Goal: Browse casually: Explore the website without a specific task or goal

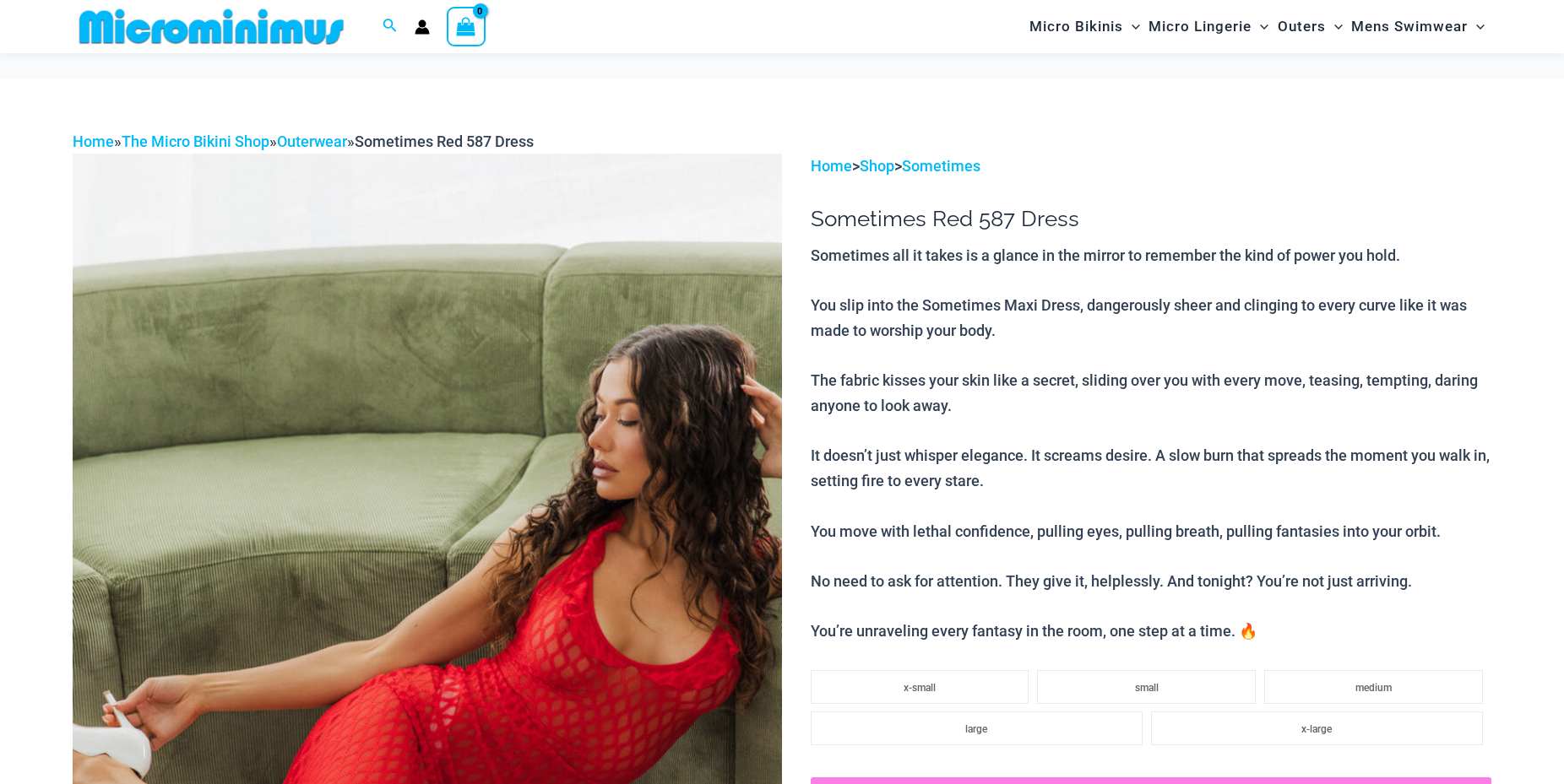
scroll to position [243, 0]
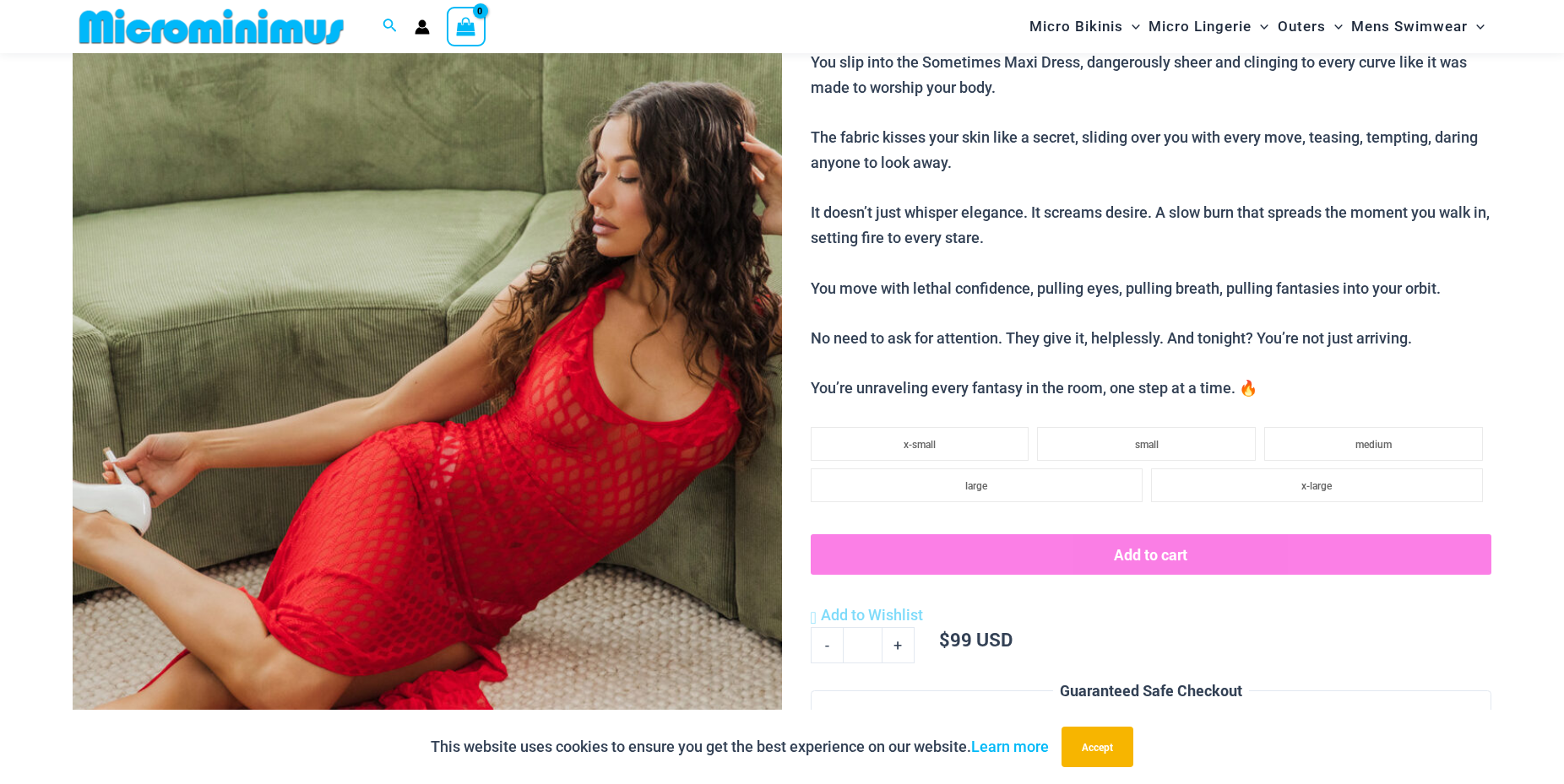
click at [525, 546] on img at bounding box center [427, 443] width 709 height 1063
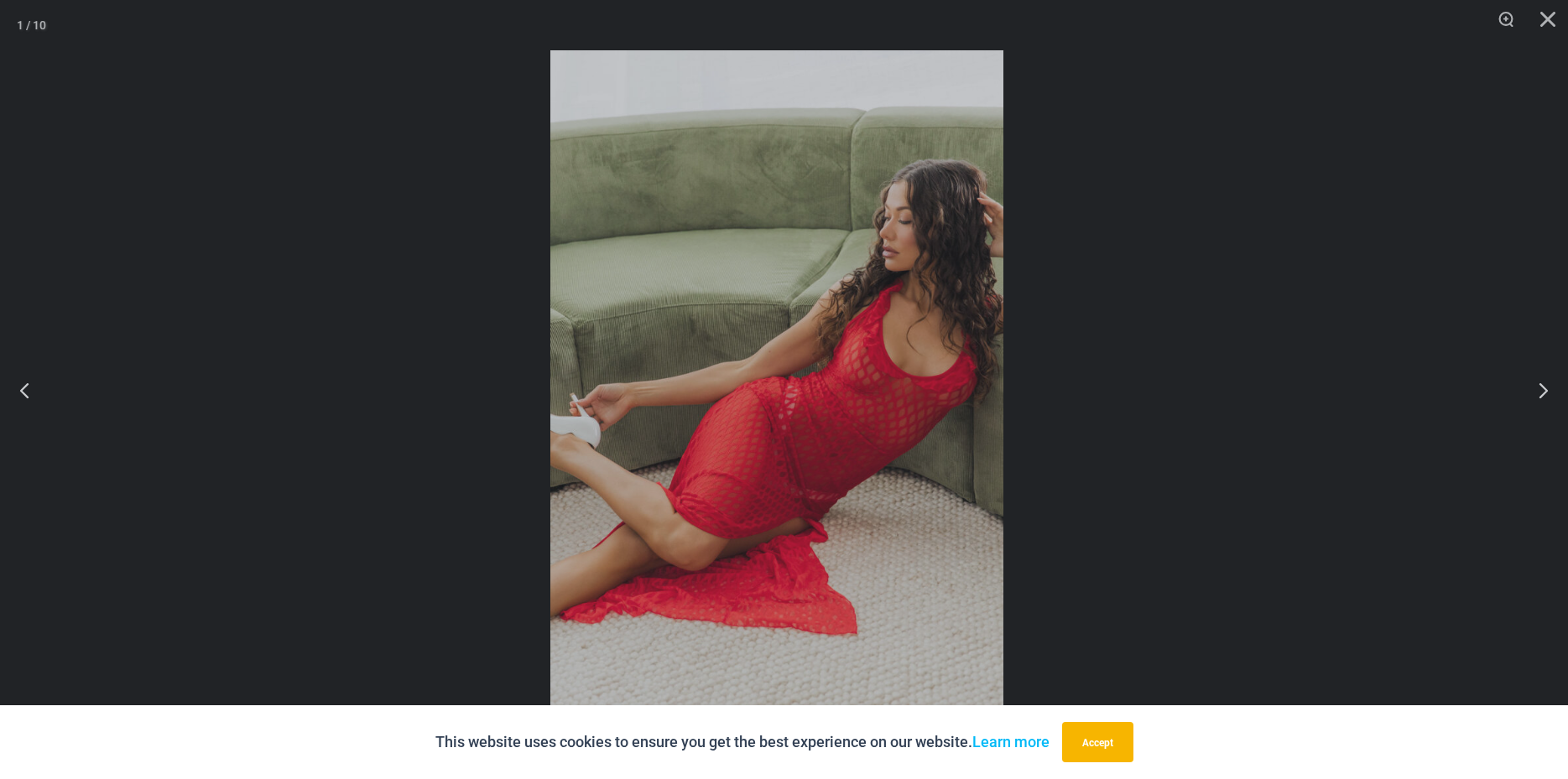
click at [730, 563] on div "“The Hottest Styles You’ve Never Seen” Exclusive Looks. Private Drops. Only Our…" at bounding box center [784, 389] width 1568 height 779
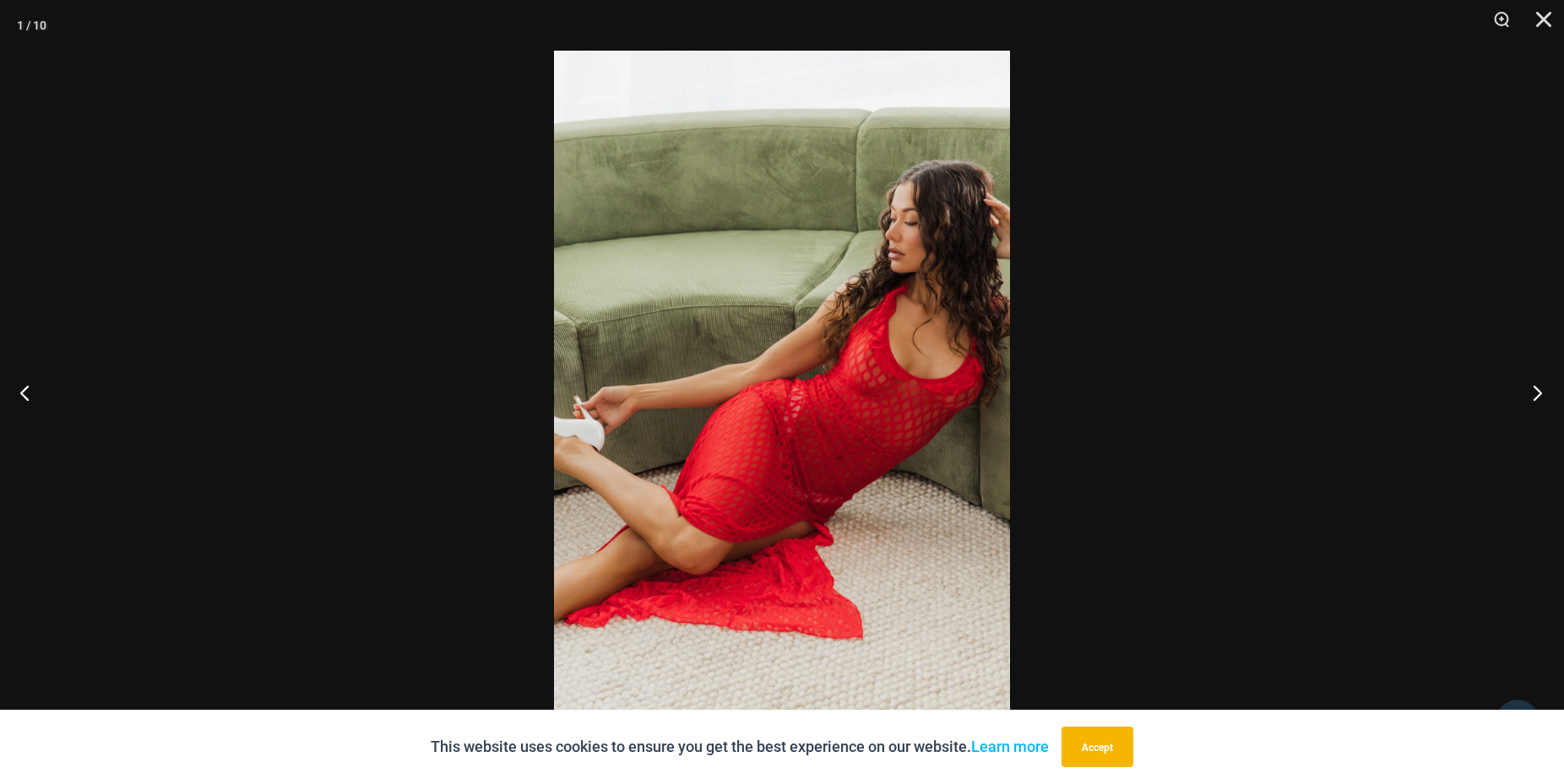
click at [1527, 397] on button "Next" at bounding box center [1532, 392] width 63 height 84
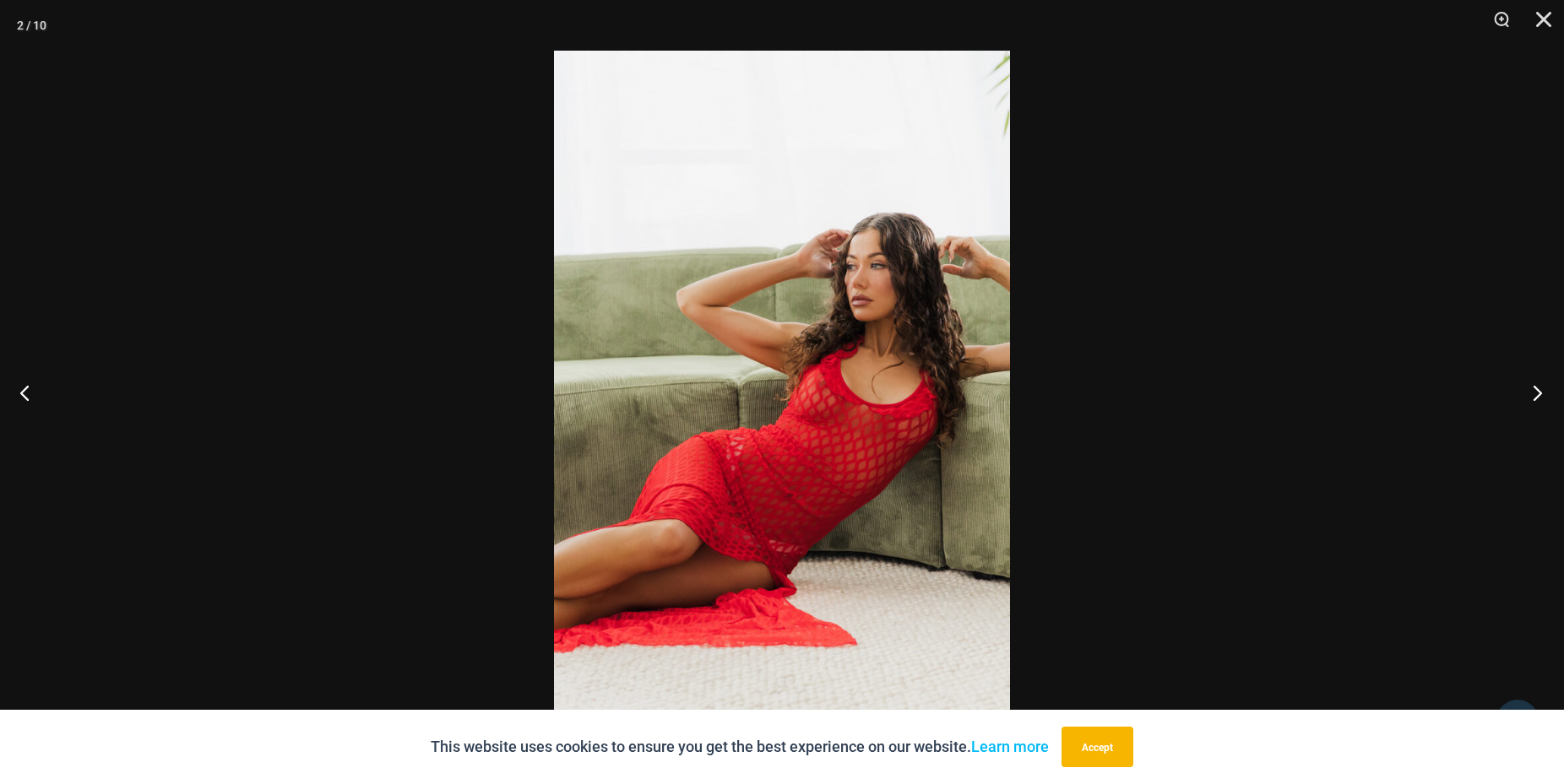
click at [1529, 398] on button "Next" at bounding box center [1532, 392] width 63 height 84
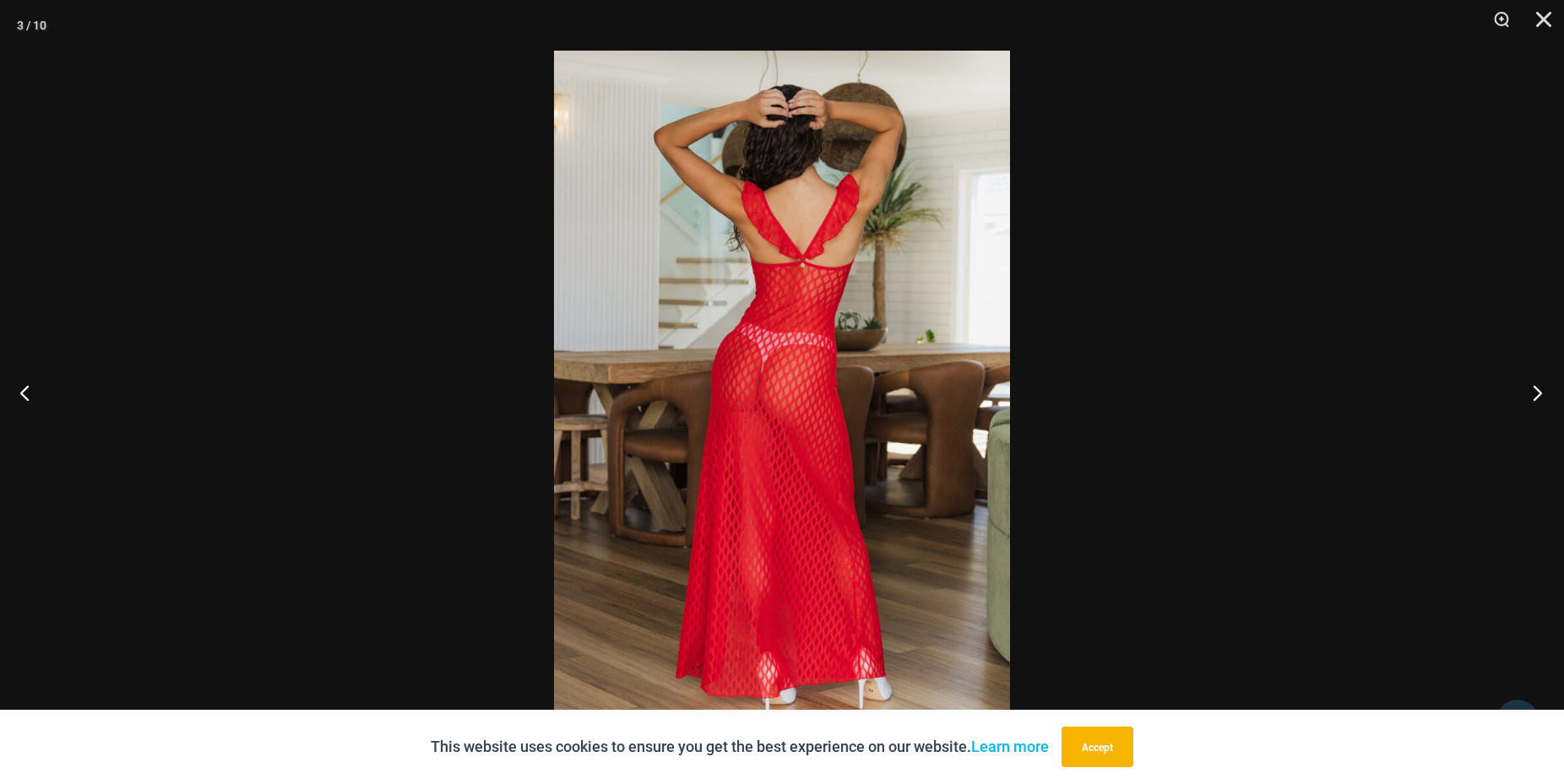
click at [1529, 398] on button "Next" at bounding box center [1532, 392] width 63 height 84
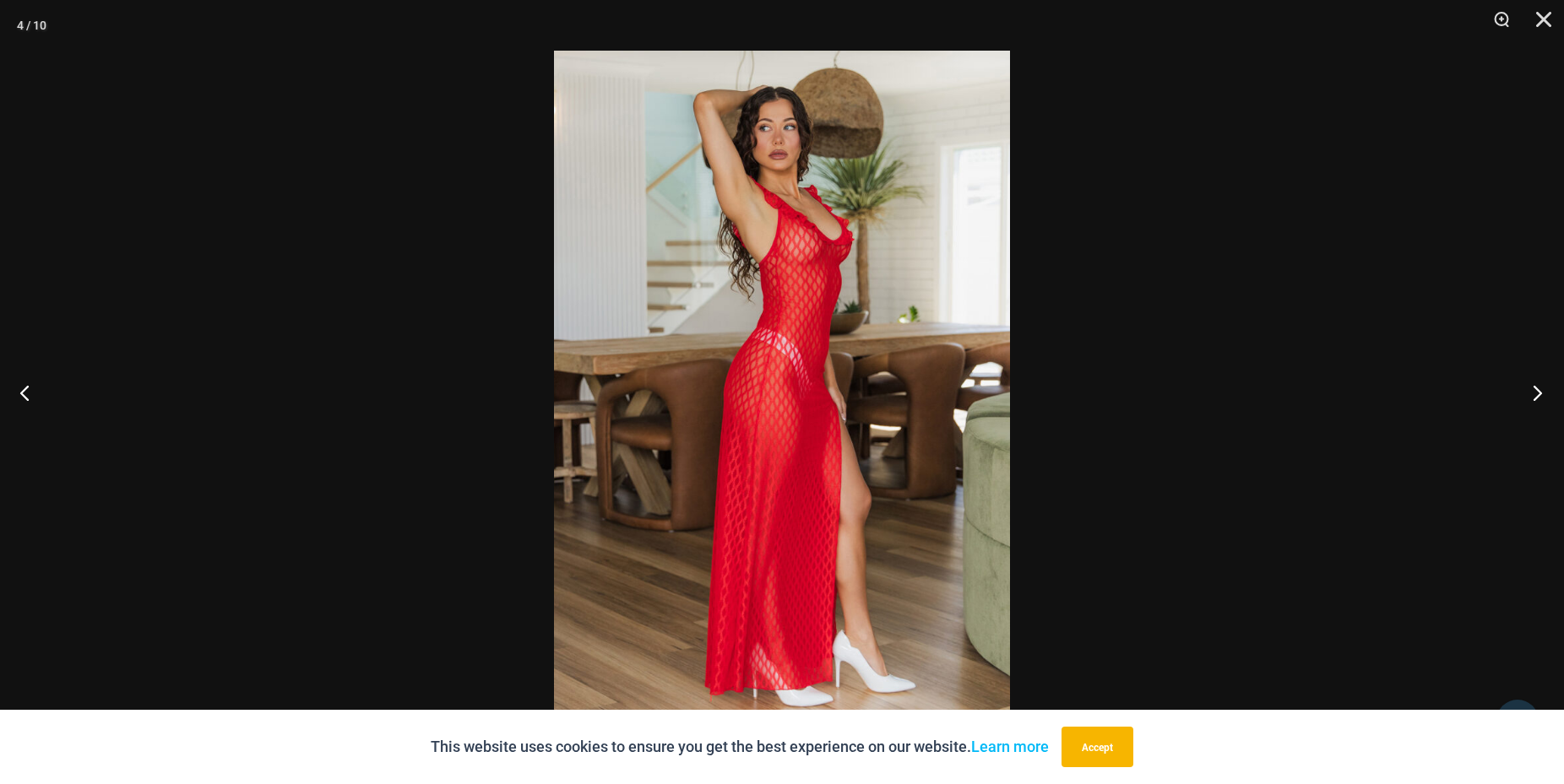
click at [1529, 400] on button "Next" at bounding box center [1532, 392] width 63 height 84
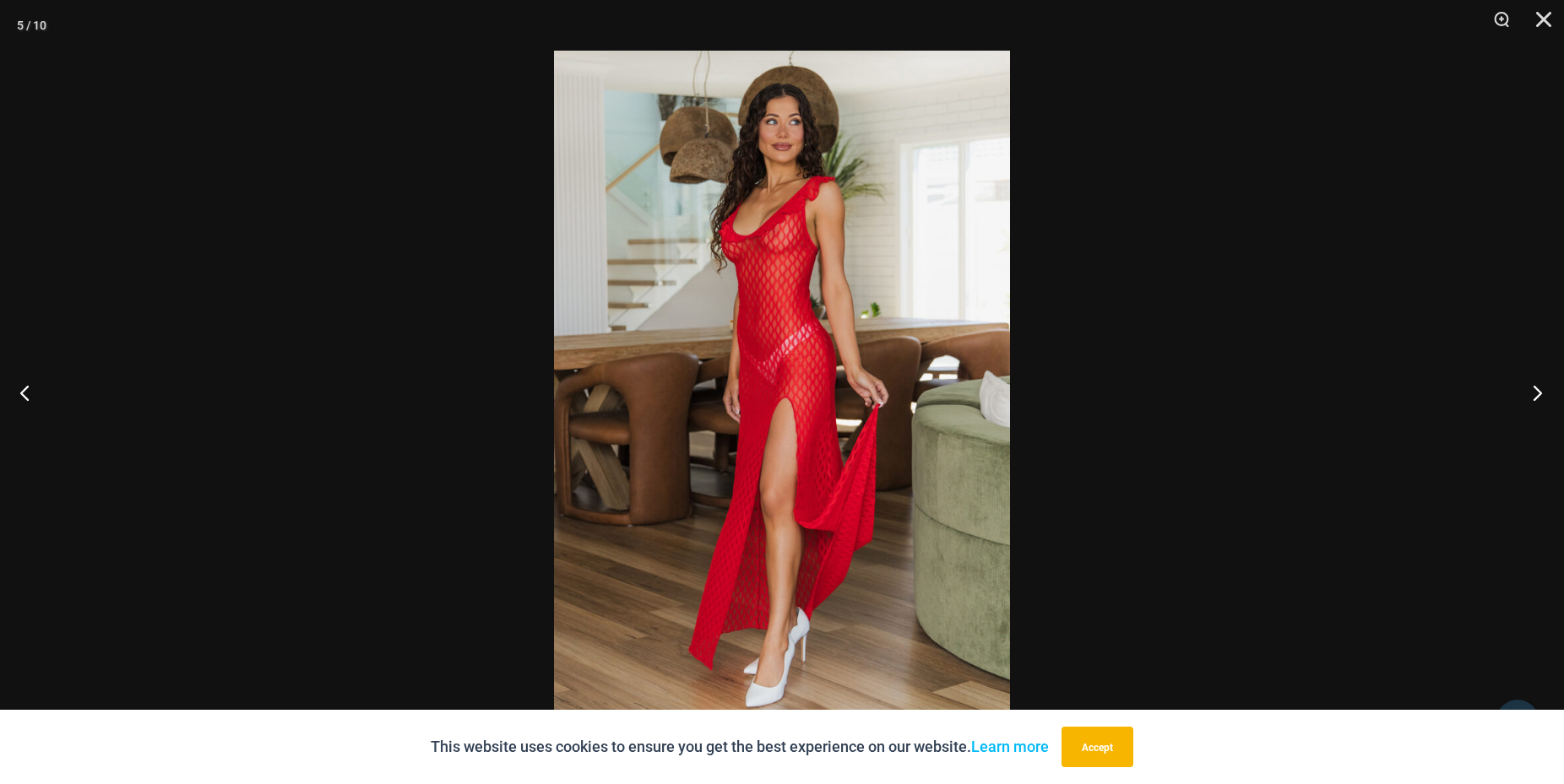
click at [1529, 401] on button "Next" at bounding box center [1532, 392] width 63 height 84
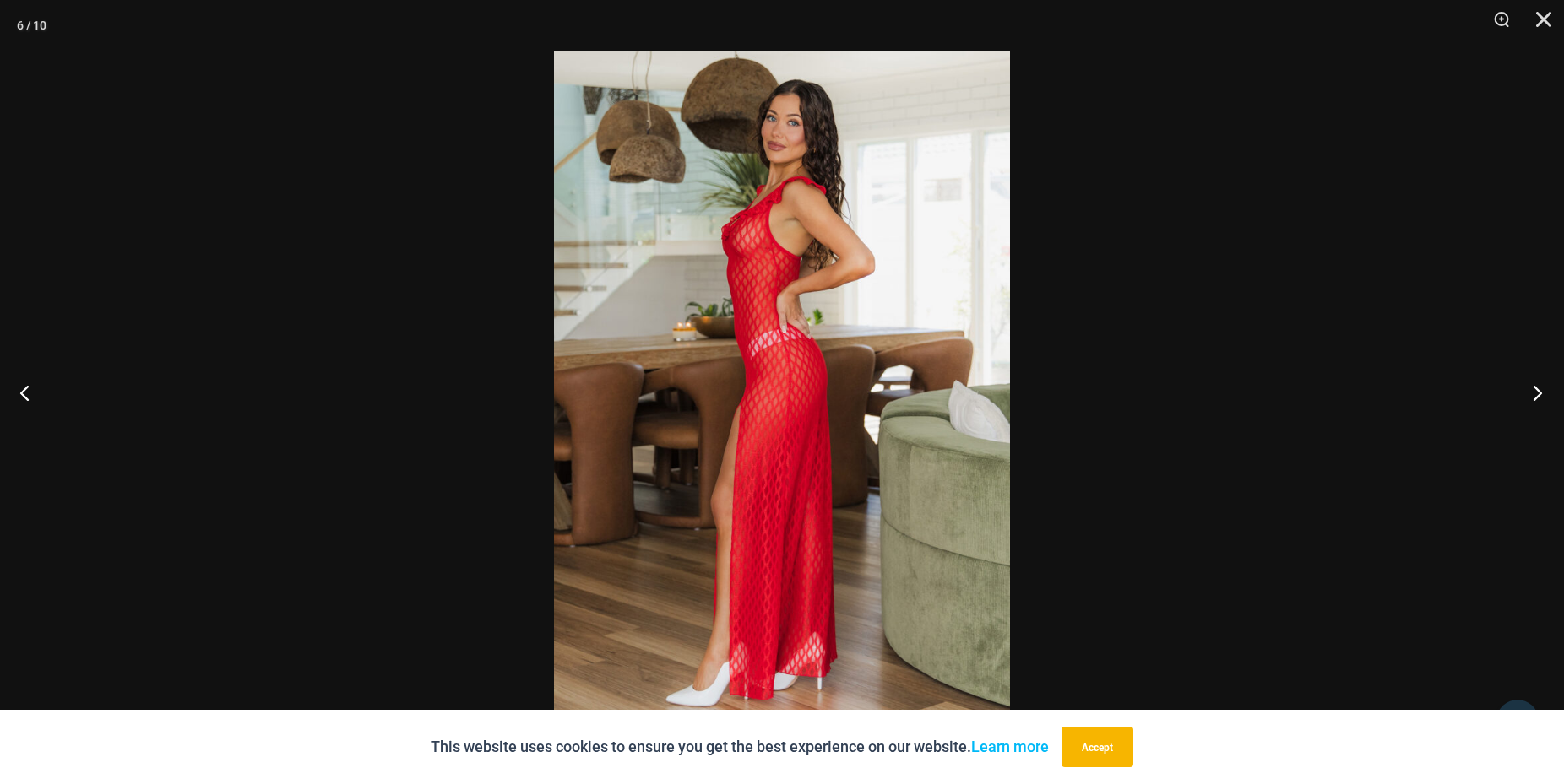
click at [1529, 401] on button "Next" at bounding box center [1532, 392] width 63 height 84
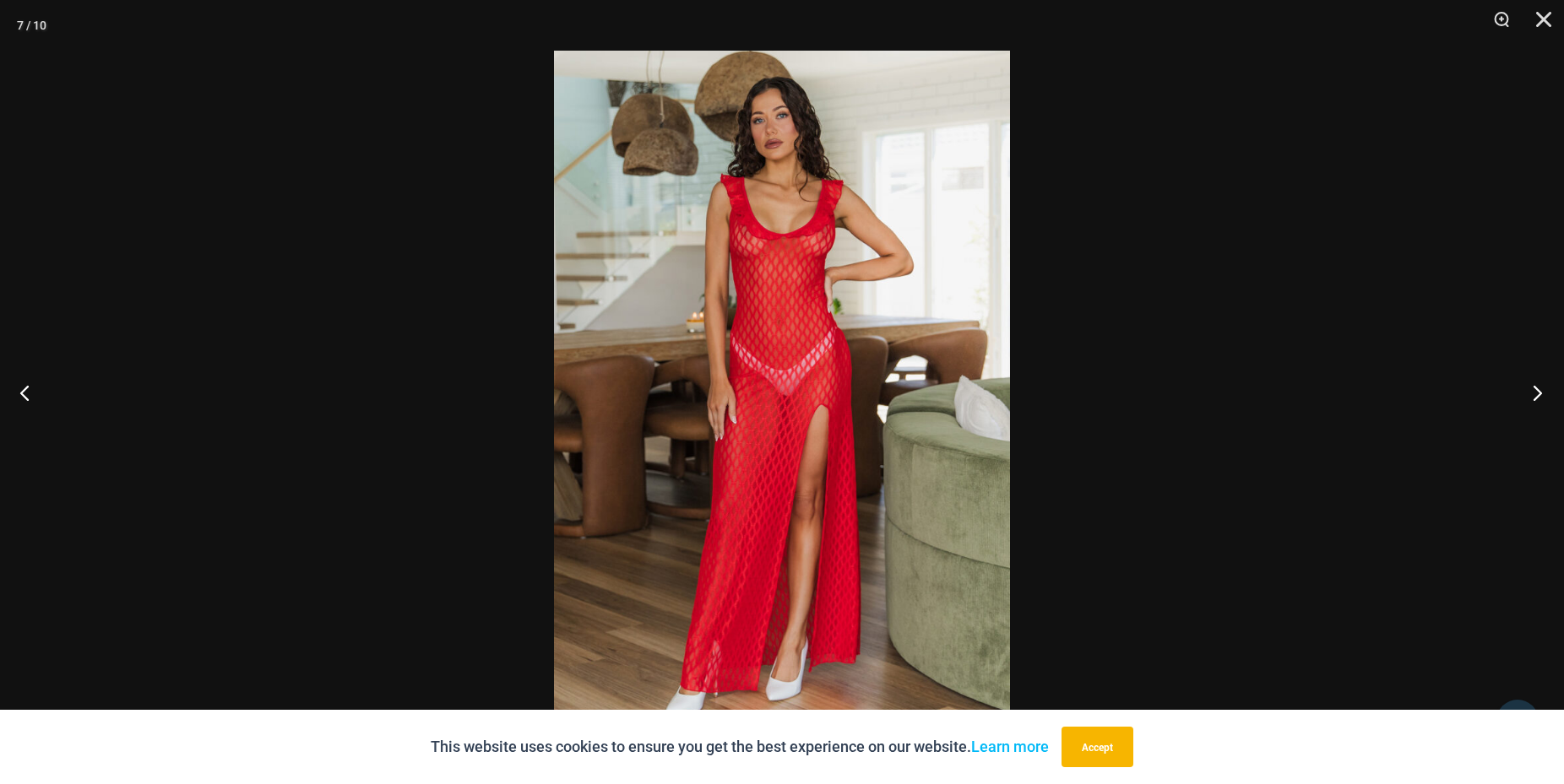
click at [1529, 401] on button "Next" at bounding box center [1532, 392] width 63 height 84
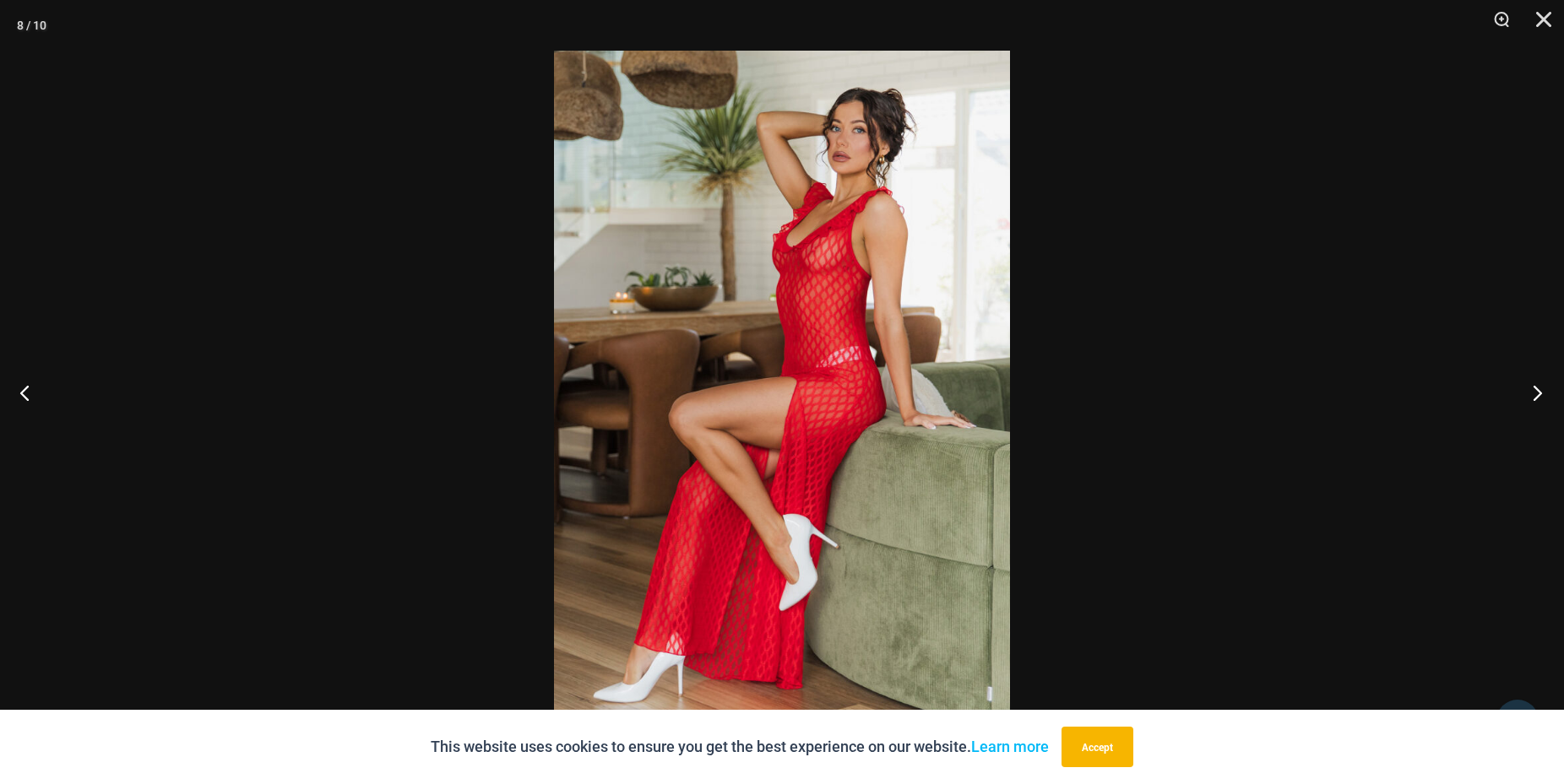
click at [1529, 400] on button "Next" at bounding box center [1532, 392] width 63 height 84
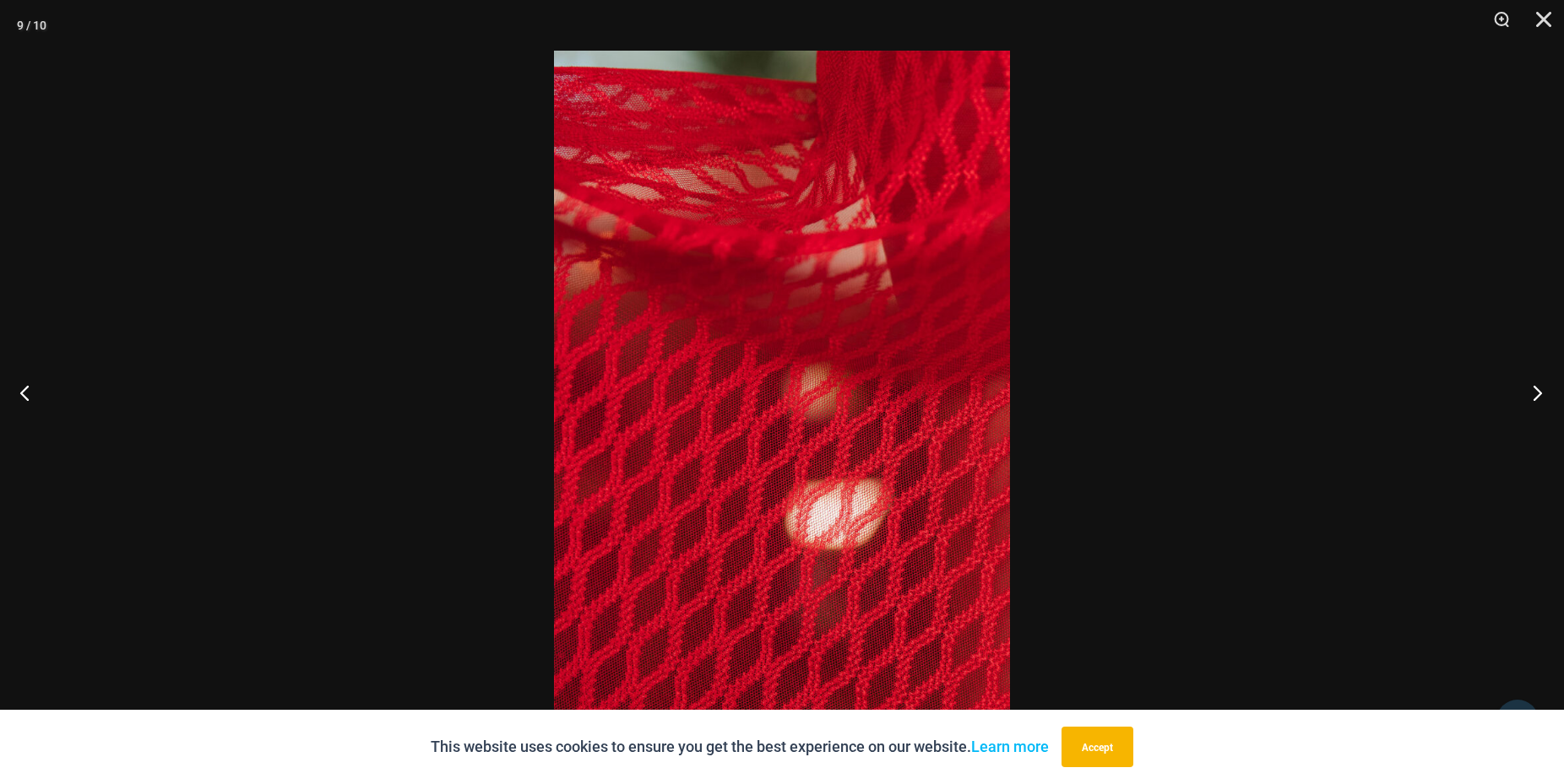
click at [1524, 399] on button "Next" at bounding box center [1532, 392] width 63 height 84
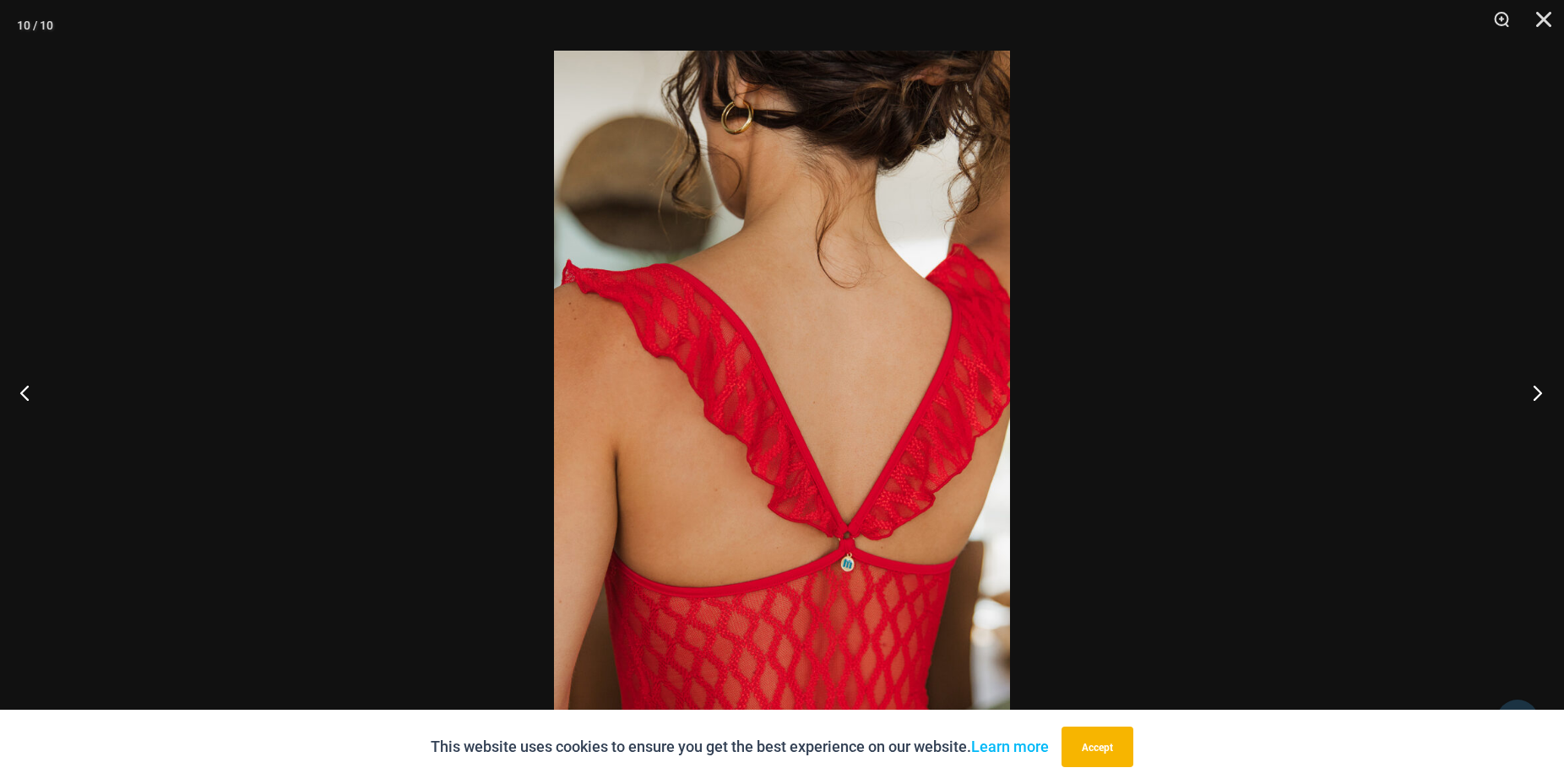
click at [1524, 398] on button "Next" at bounding box center [1532, 392] width 63 height 84
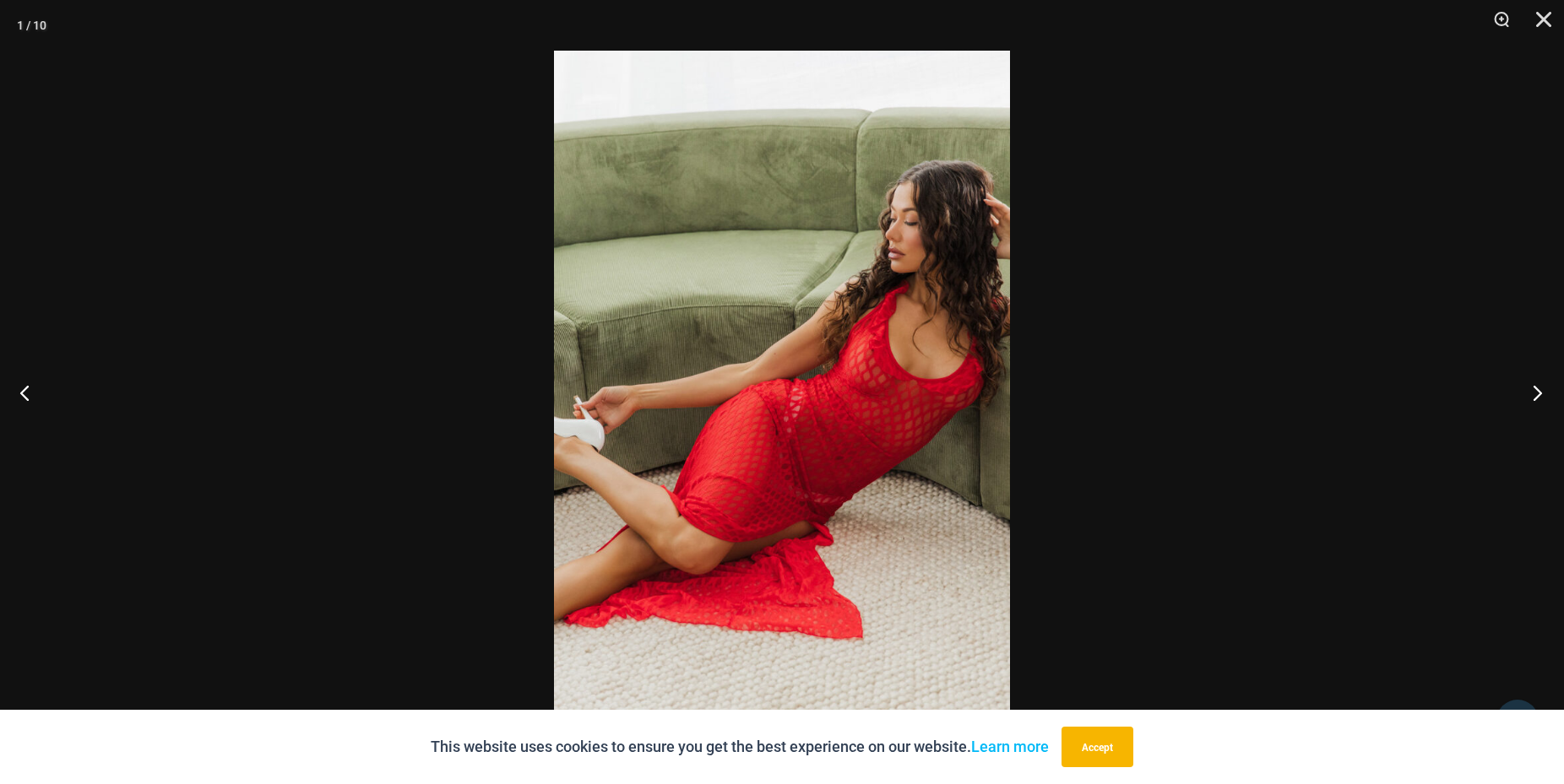
click at [1524, 398] on button "Next" at bounding box center [1532, 392] width 63 height 84
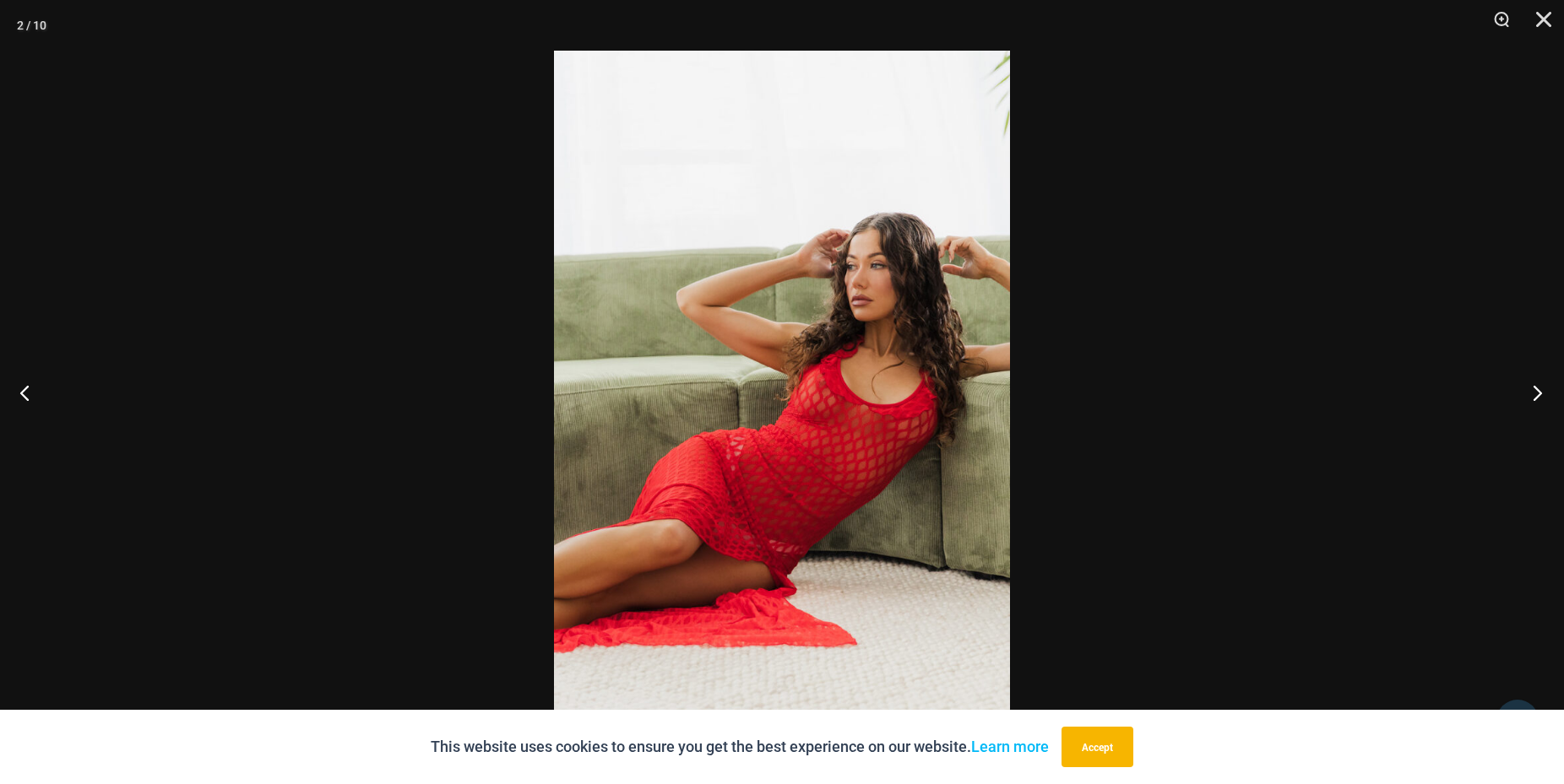
click at [1524, 403] on button "Next" at bounding box center [1532, 392] width 63 height 84
